Goal: Information Seeking & Learning: Check status

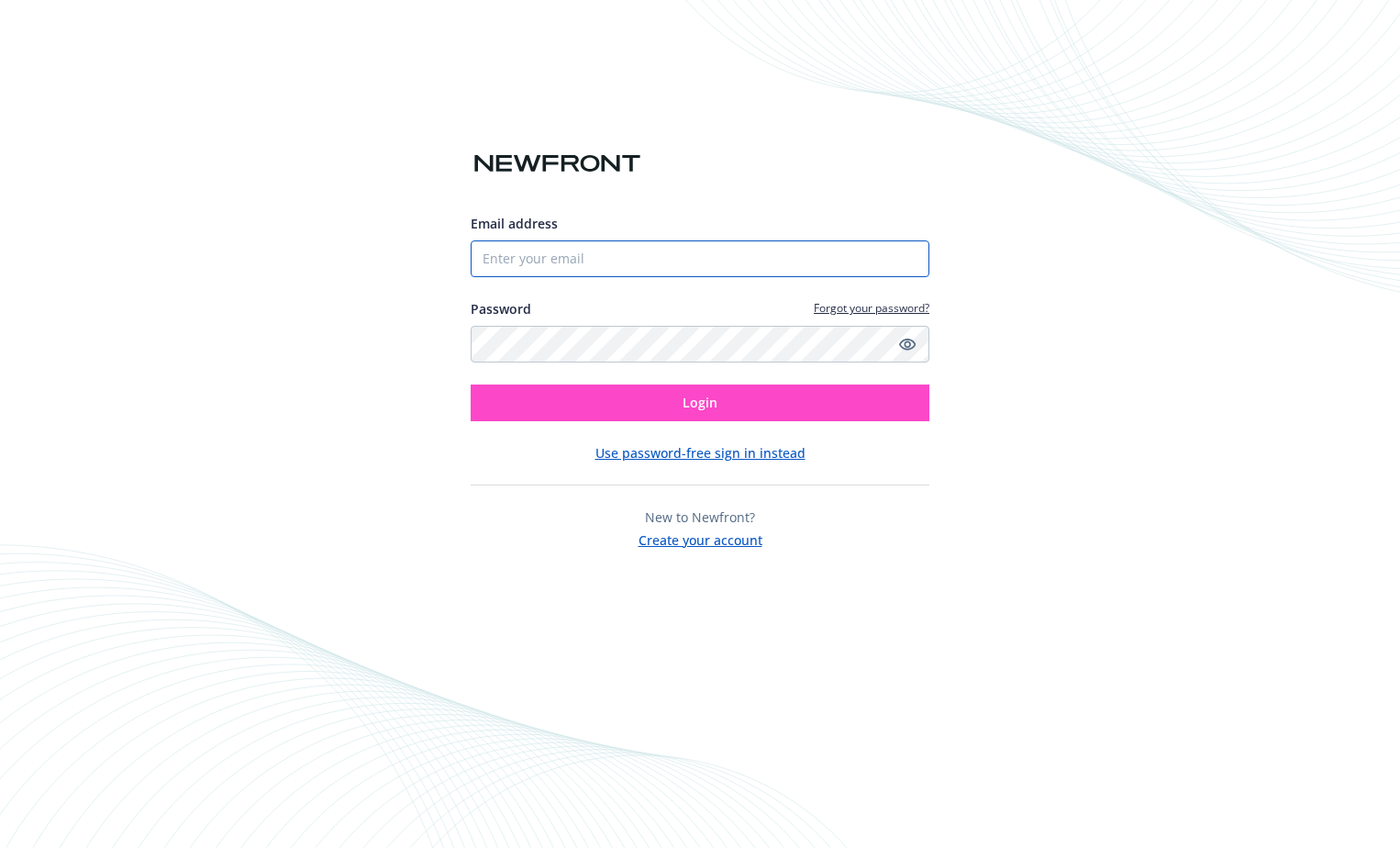
type input "[EMAIL_ADDRESS][DOMAIN_NAME]"
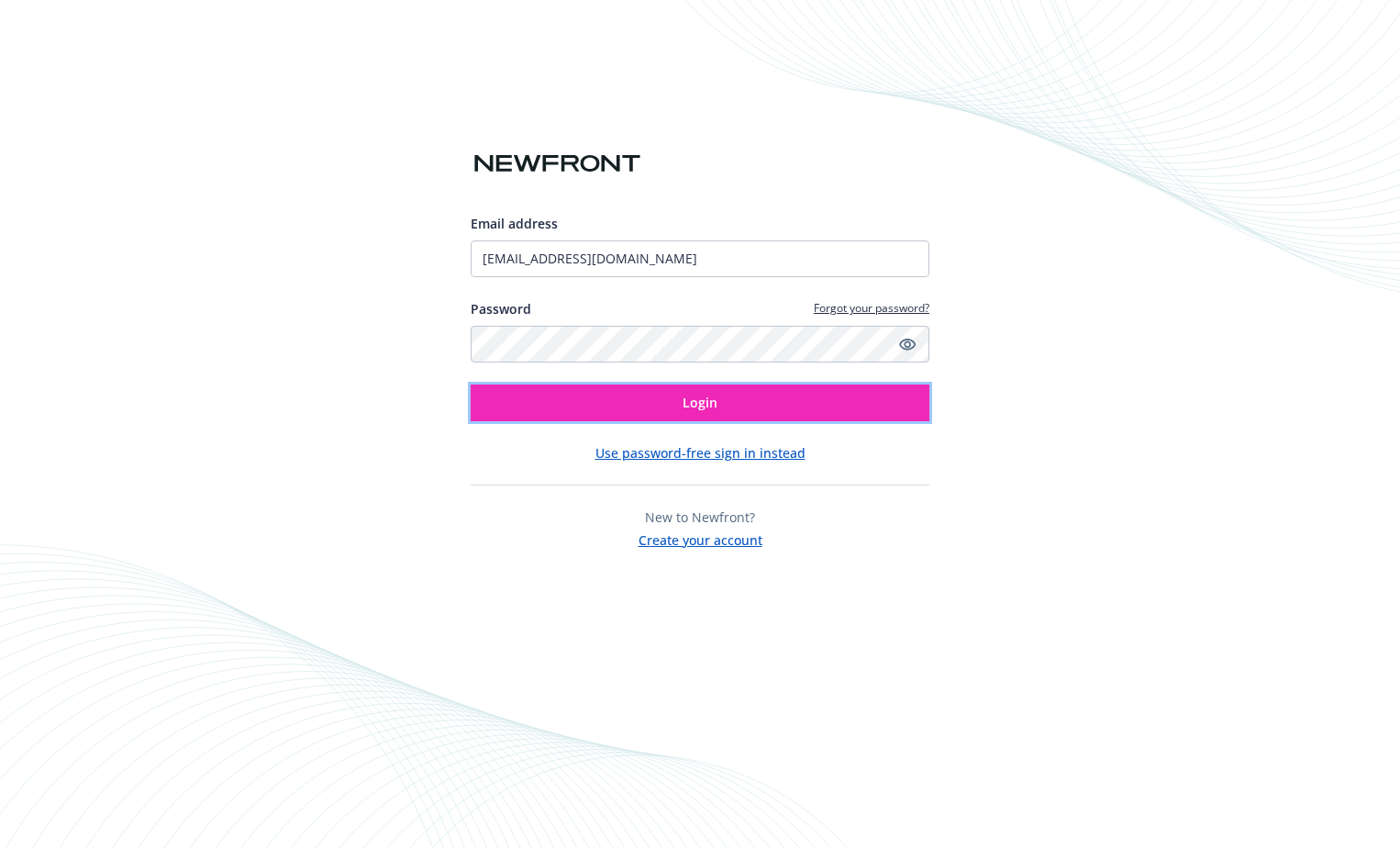
drag, startPoint x: 746, startPoint y: 402, endPoint x: 988, endPoint y: 415, distance: 242.3
click at [748, 402] on button "Login" at bounding box center [700, 403] width 458 height 37
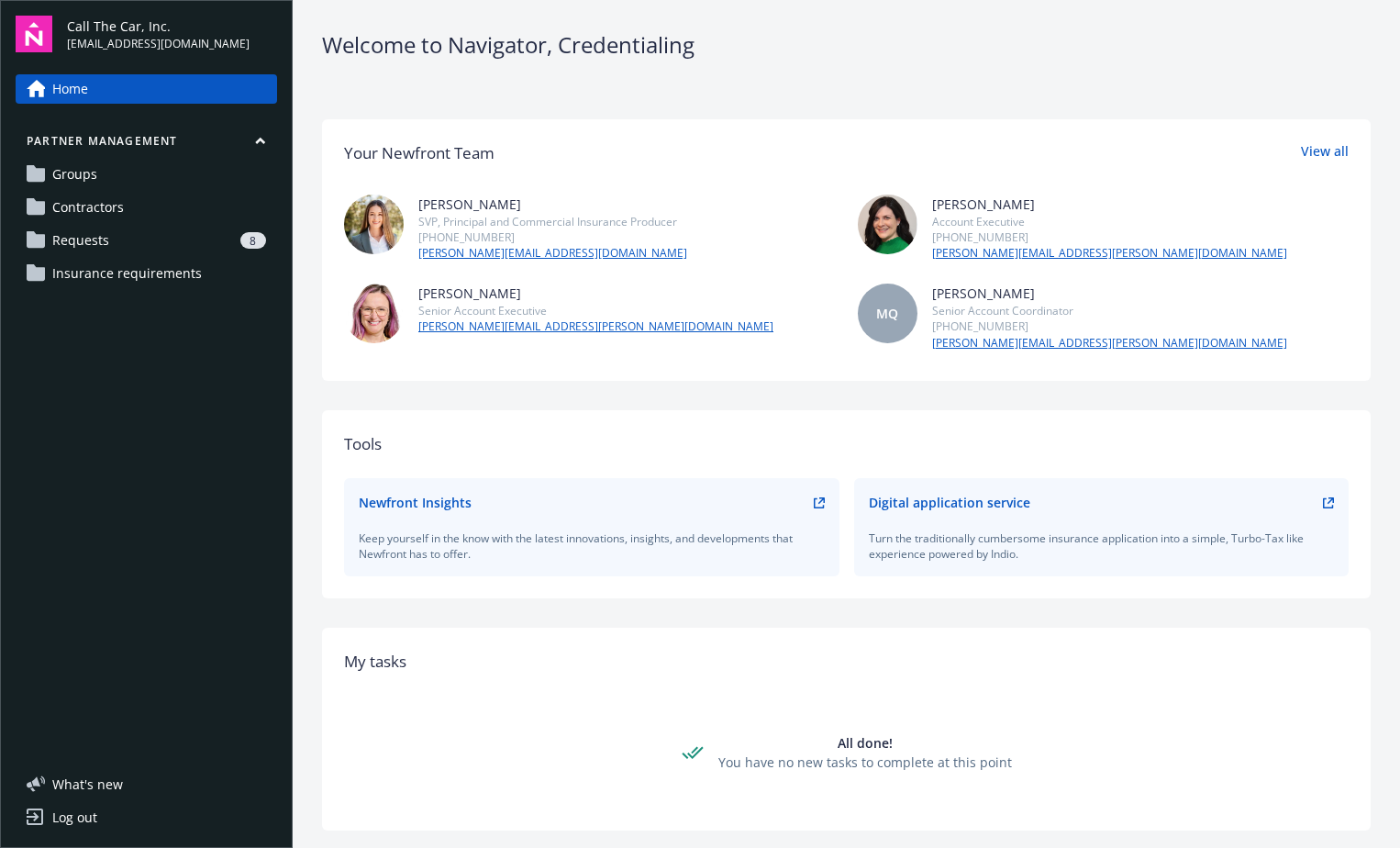
click at [105, 236] on span "Requests" at bounding box center [81, 240] width 57 height 29
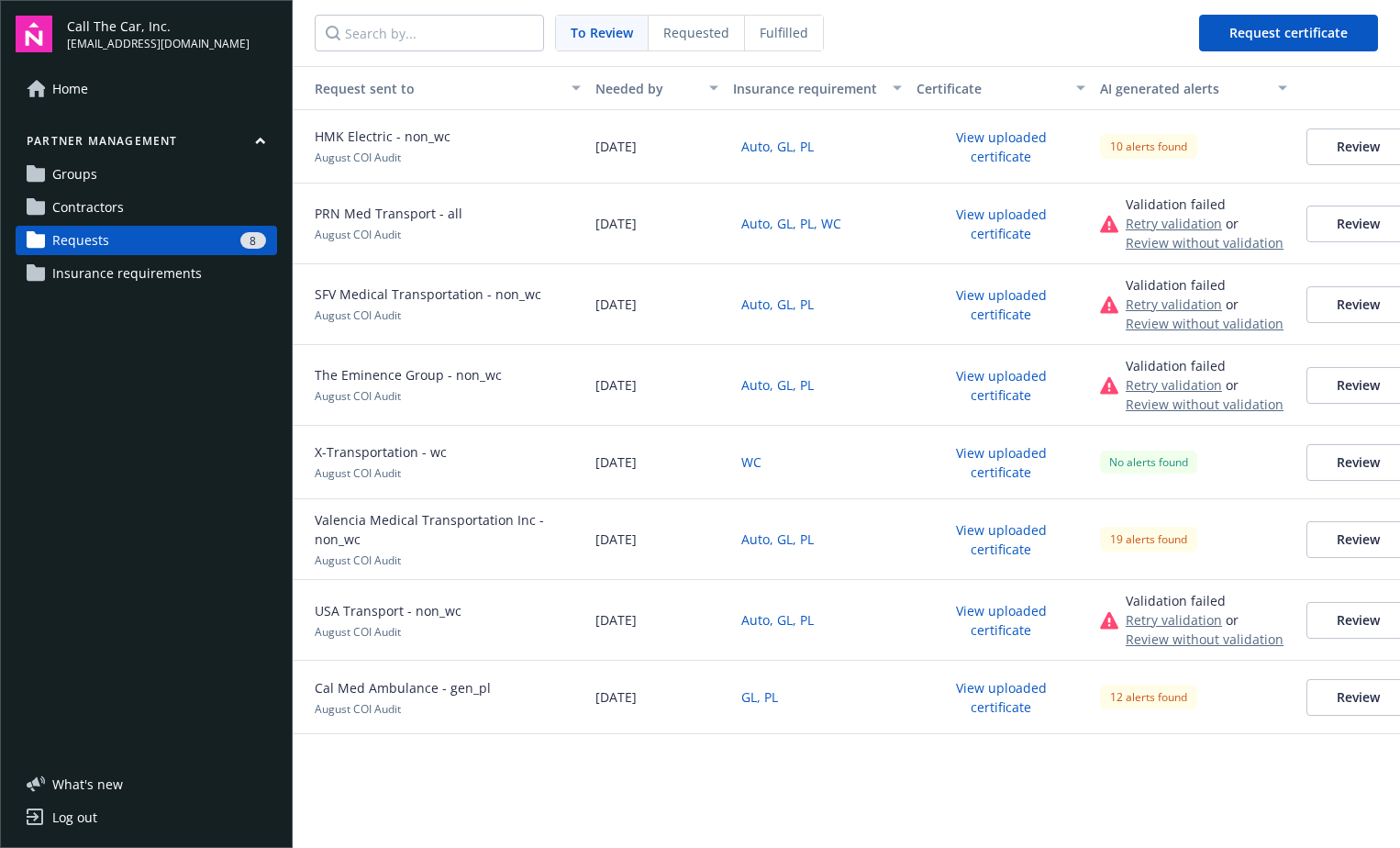
click at [690, 32] on span "Requested" at bounding box center [696, 32] width 66 height 19
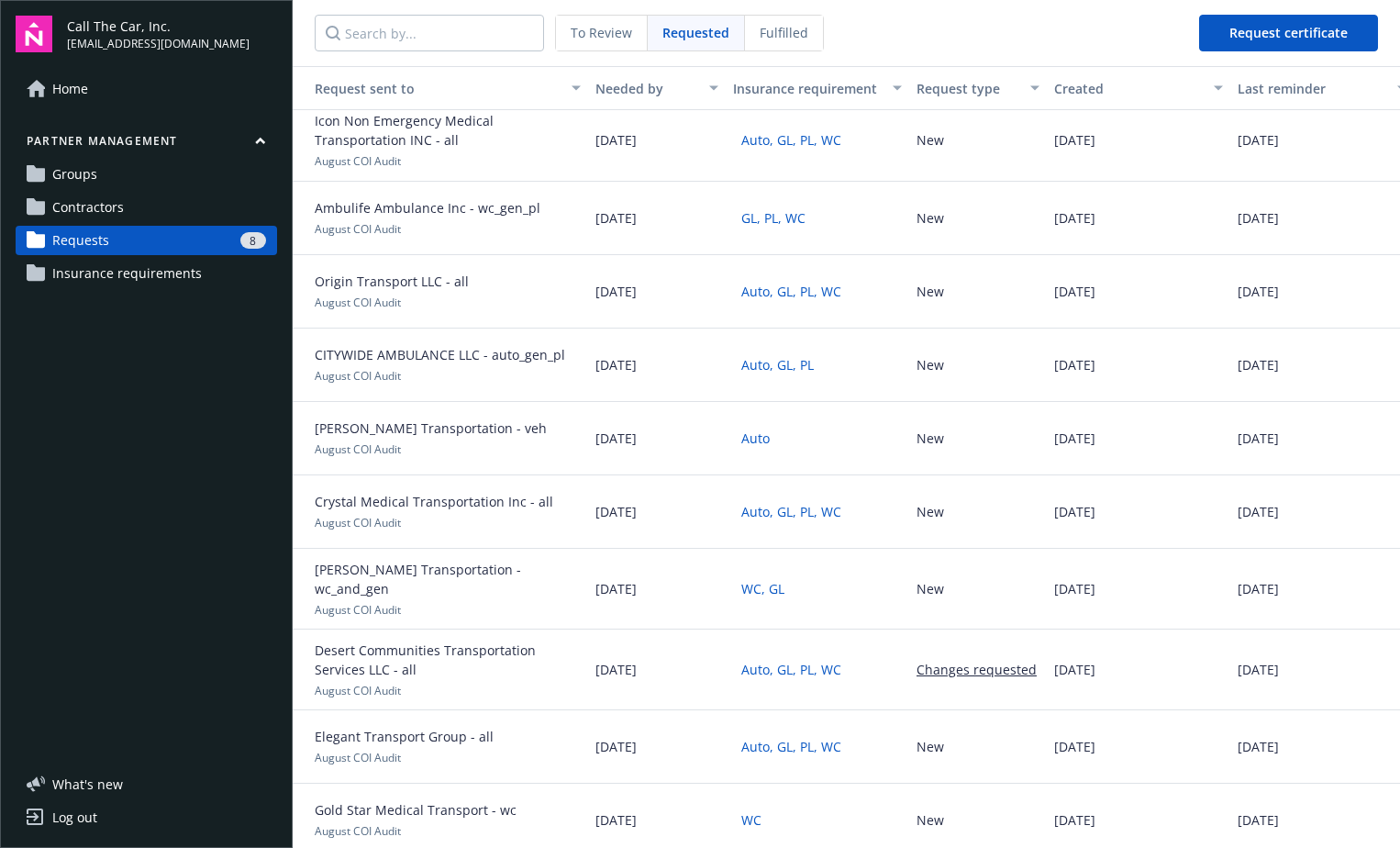
scroll to position [725, 0]
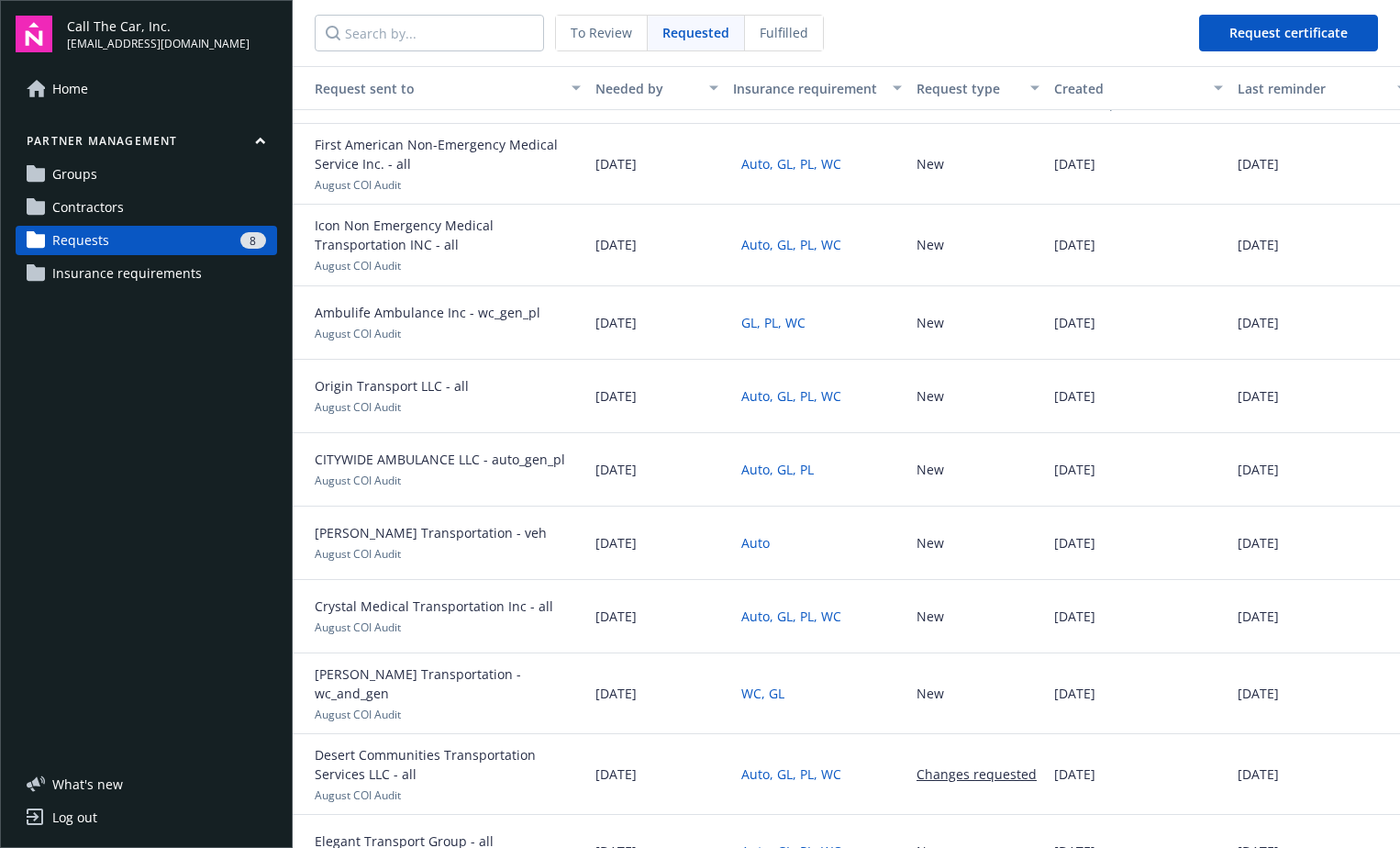
click at [118, 237] on div "8" at bounding box center [191, 240] width 150 height 16
